Goal: Information Seeking & Learning: Learn about a topic

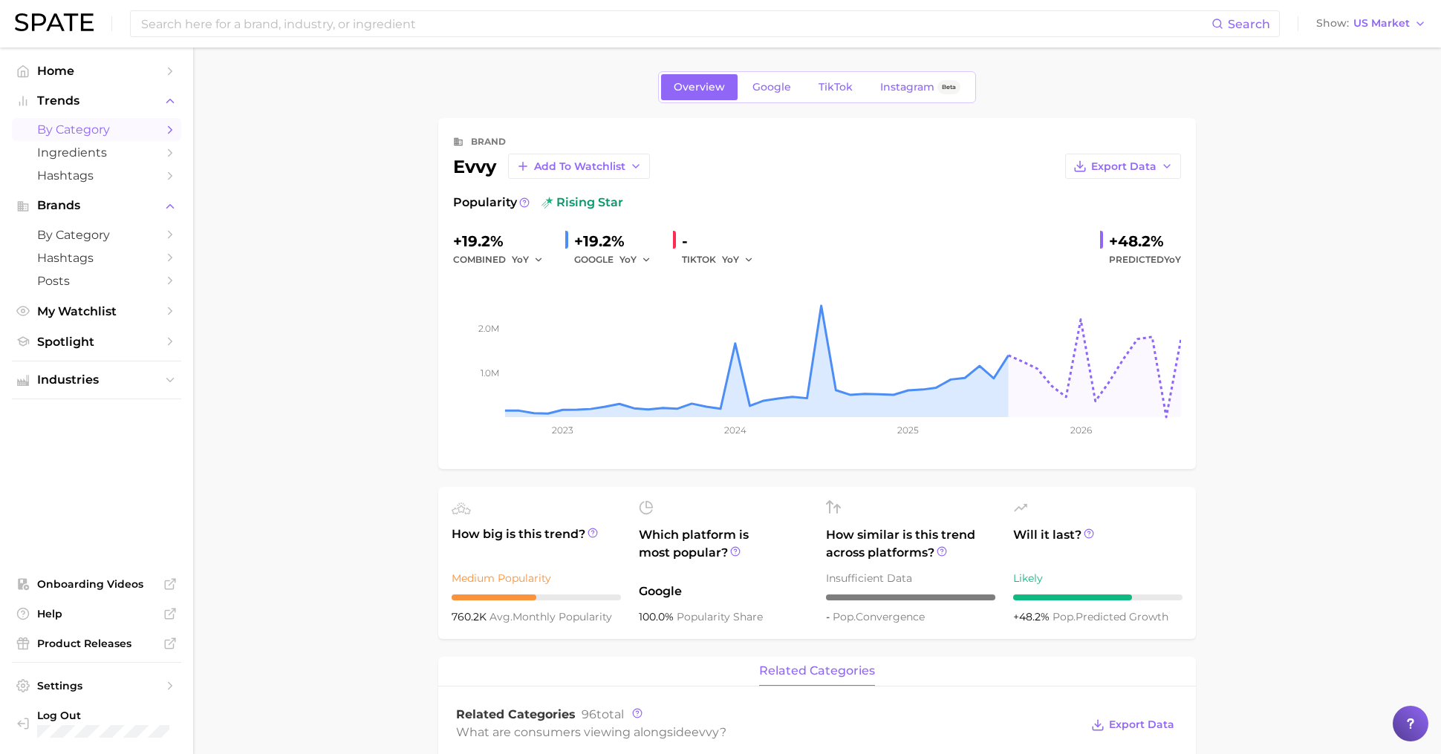
click at [73, 126] on span "by Category" at bounding box center [96, 130] width 119 height 14
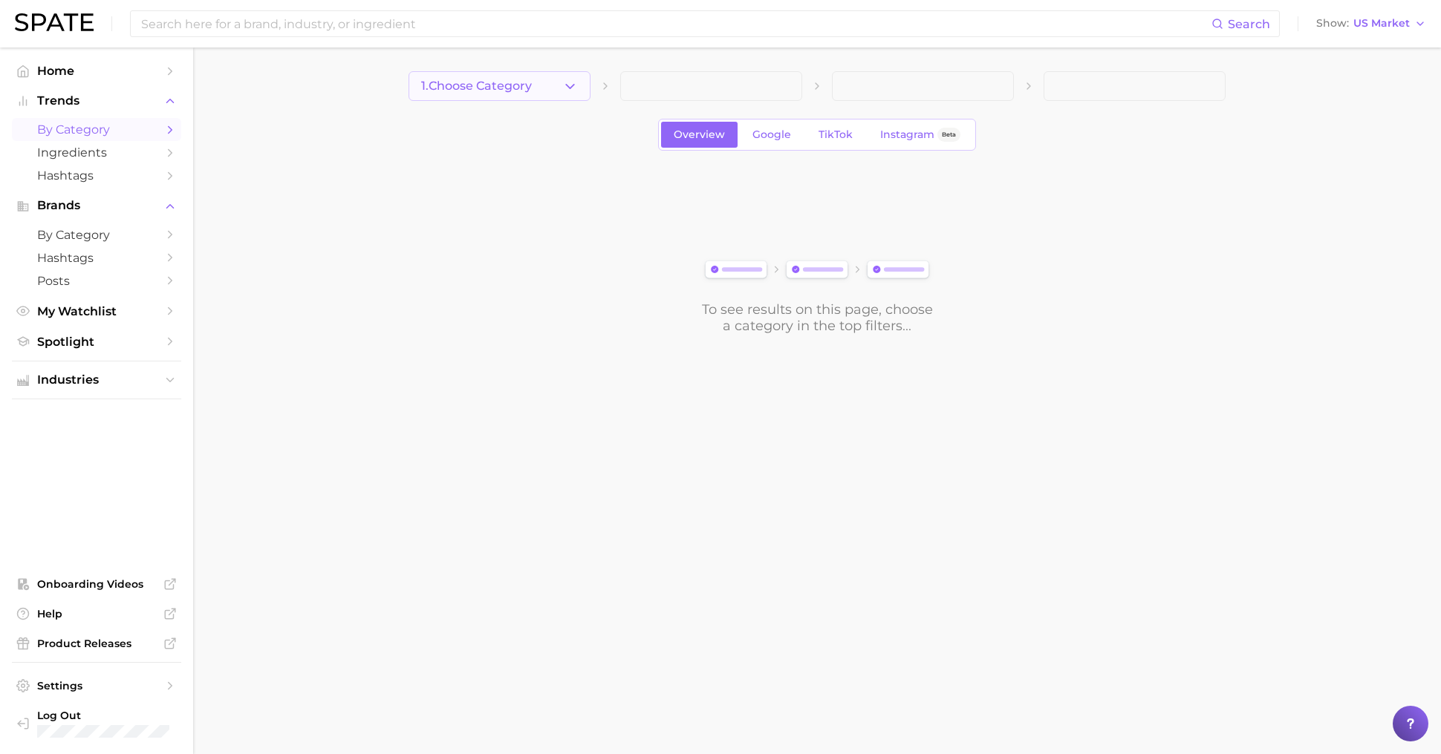
click at [521, 94] on button "1. Choose Category" at bounding box center [499, 86] width 182 height 30
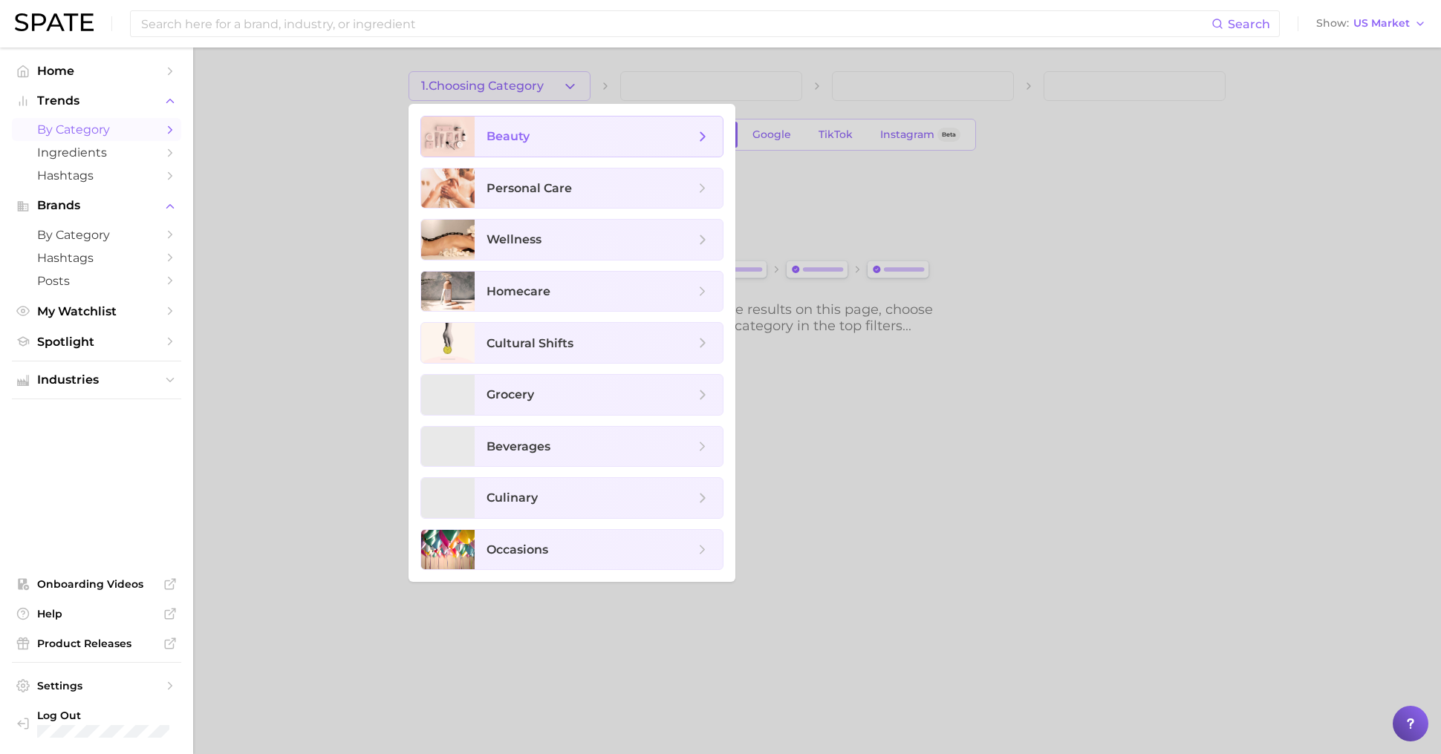
click at [538, 143] on span "beauty" at bounding box center [590, 136] width 208 height 16
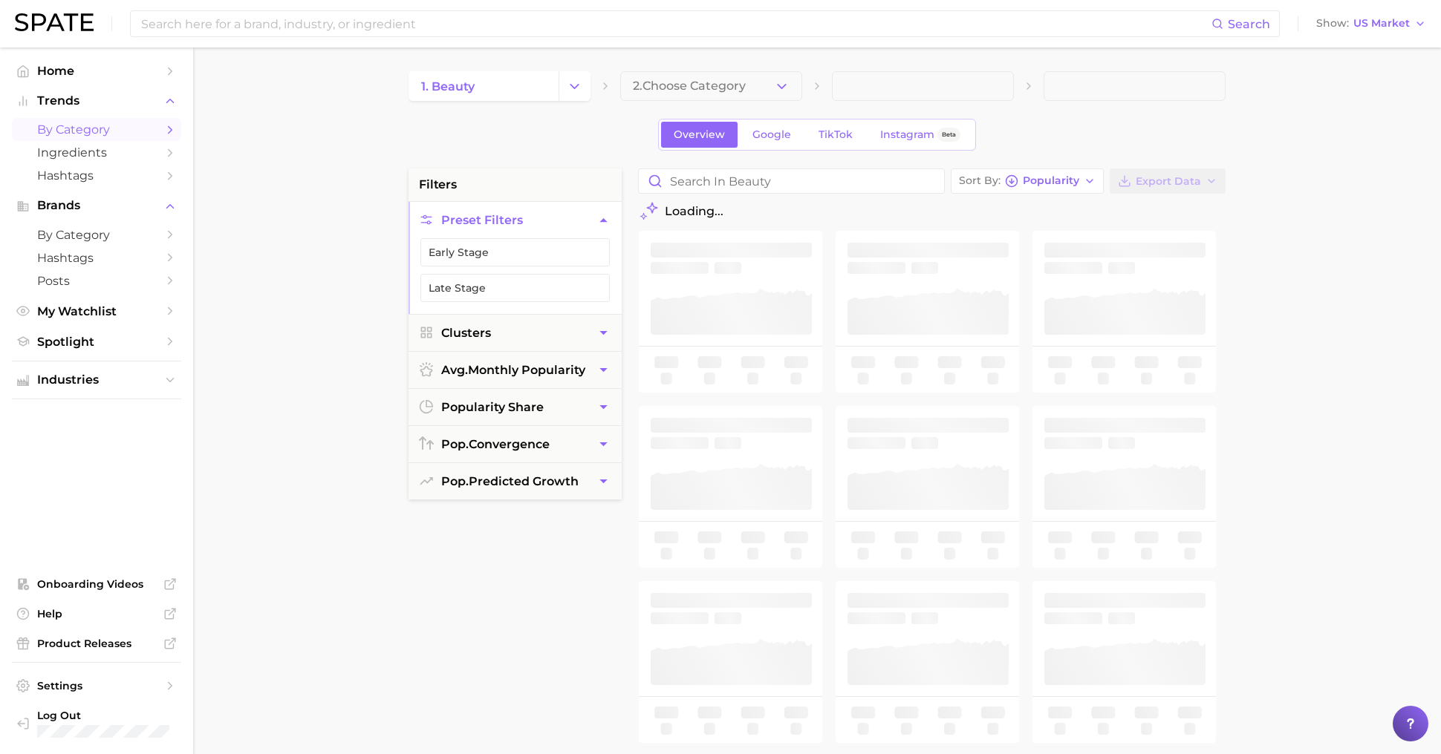
click at [698, 85] on span "2. Choose Category" at bounding box center [689, 85] width 113 height 13
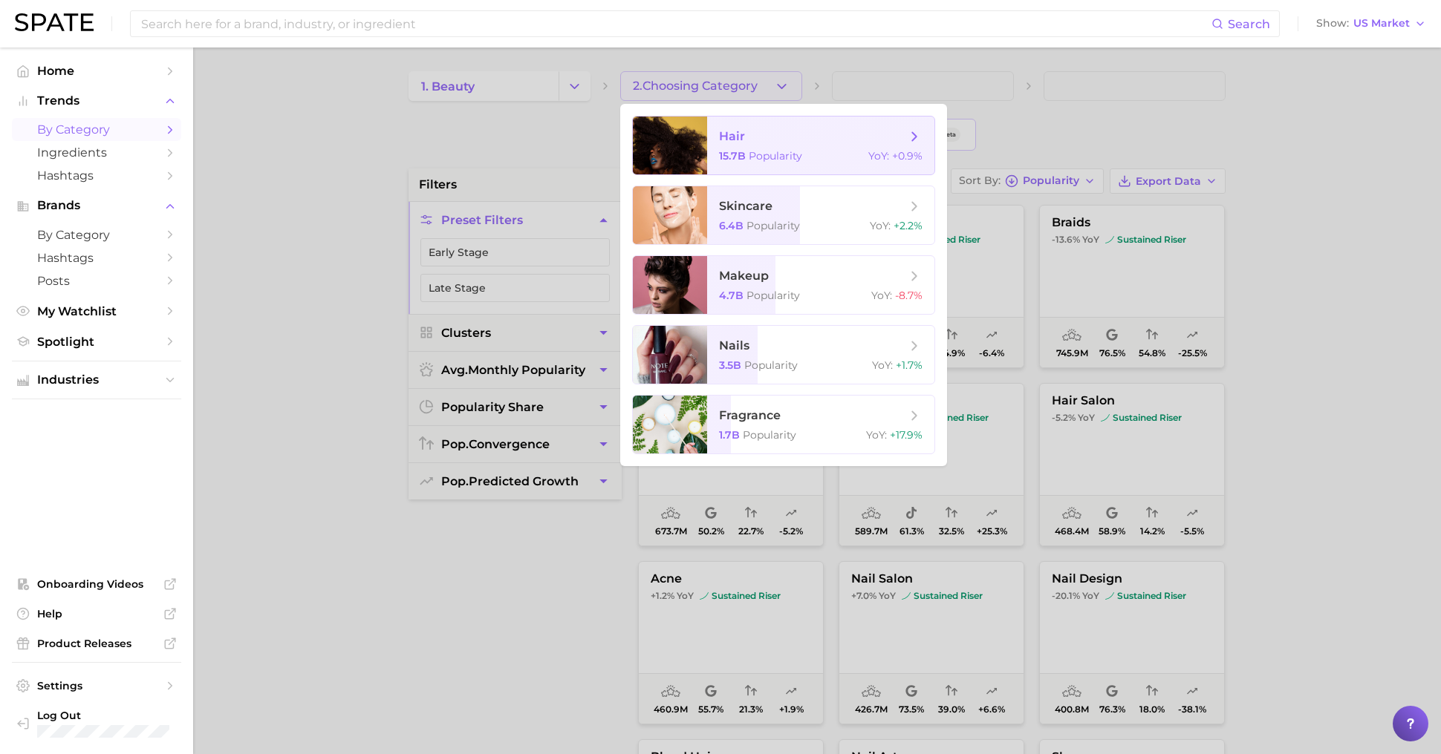
click at [733, 164] on span "hair 15.7b Popularity YoY : +0.9%" at bounding box center [820, 146] width 227 height 58
